Goal: Find contact information: Find contact information

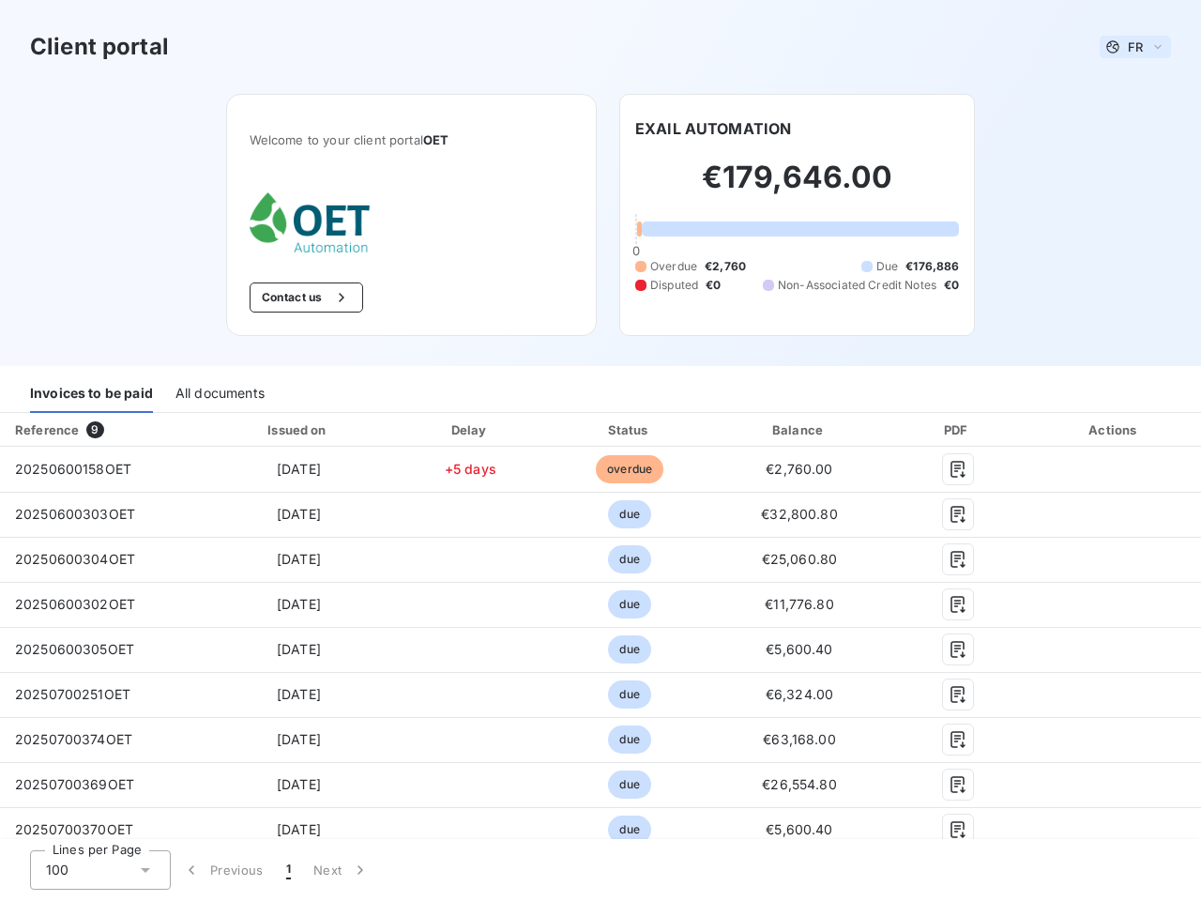
click at [1128, 47] on span "FR" at bounding box center [1135, 46] width 15 height 15
click at [296, 297] on button "Contact us" at bounding box center [307, 297] width 114 height 30
